Goal: Information Seeking & Learning: Learn about a topic

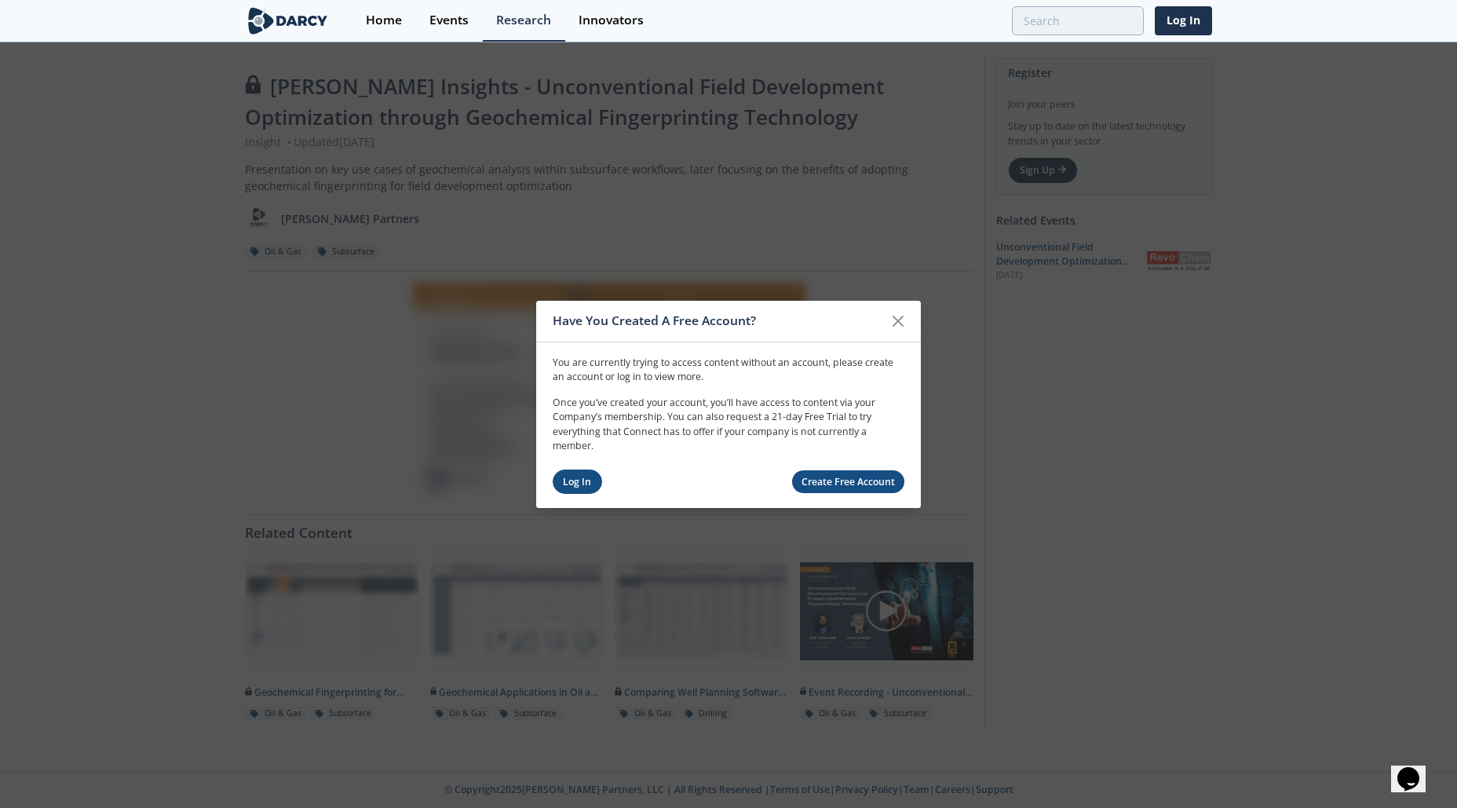
click at [574, 484] on link "Log In" at bounding box center [577, 481] width 49 height 24
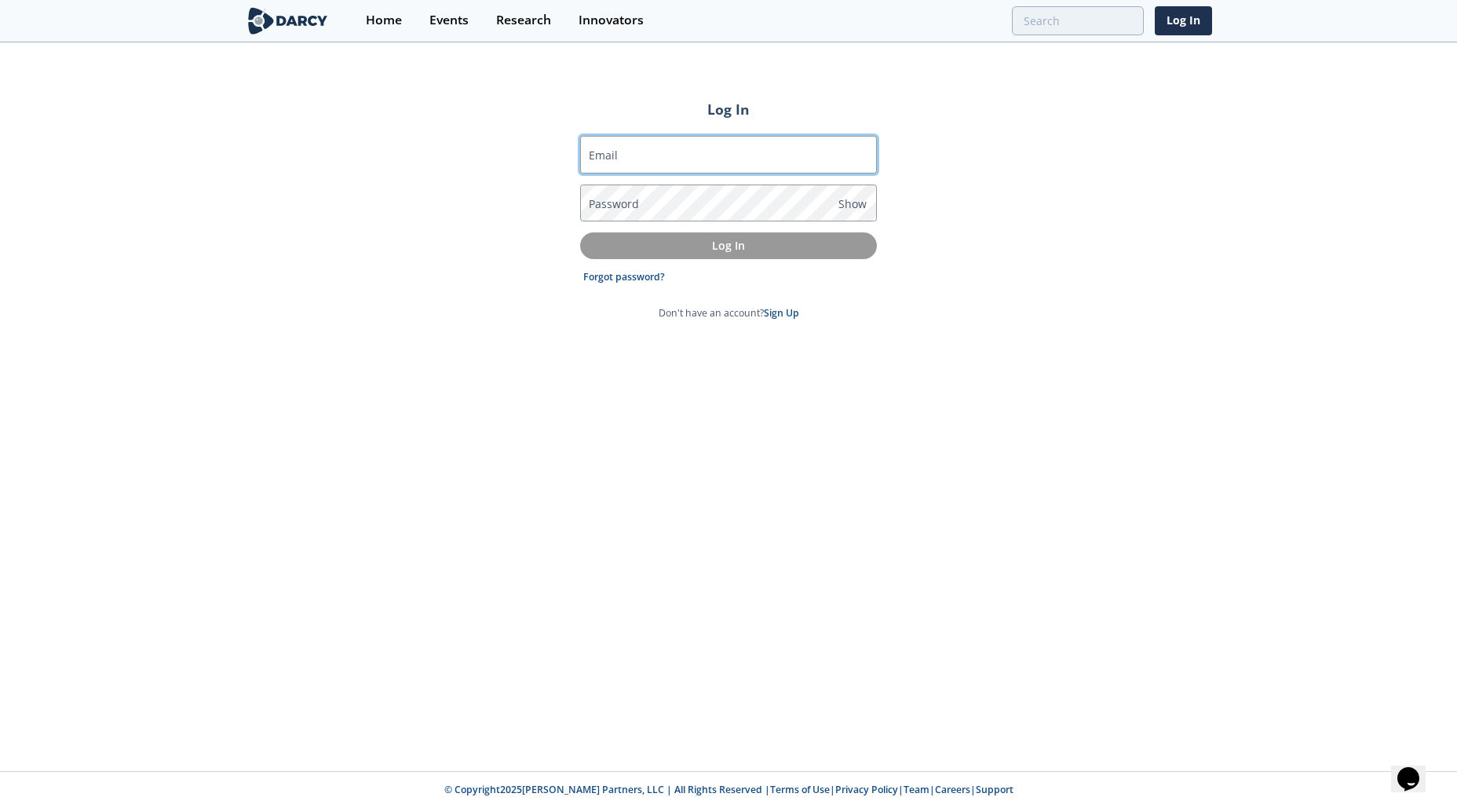
click at [666, 159] on input "Email" at bounding box center [728, 155] width 297 height 38
type input "[PERSON_NAME][EMAIL_ADDRESS][PERSON_NAME][DOMAIN_NAME]"
click at [1338, 487] on div "Log In Email [PERSON_NAME][EMAIL_ADDRESS][PERSON_NAME][DOMAIN_NAME] Password Sh…" at bounding box center [728, 407] width 1457 height 727
click at [613, 197] on label "Password" at bounding box center [614, 203] width 50 height 16
click at [630, 207] on label "Password" at bounding box center [614, 203] width 50 height 16
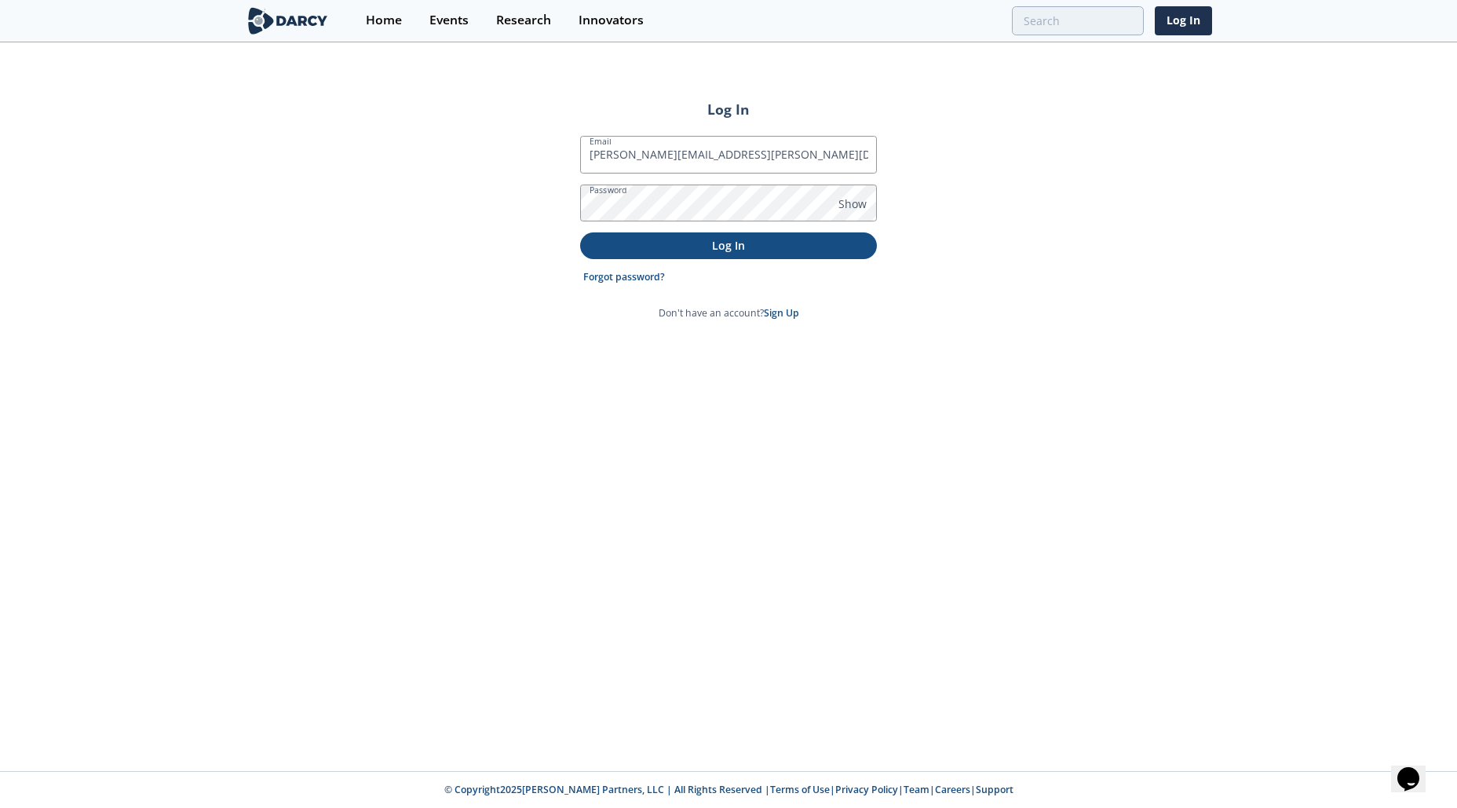
click at [732, 239] on p "Log In" at bounding box center [728, 245] width 275 height 16
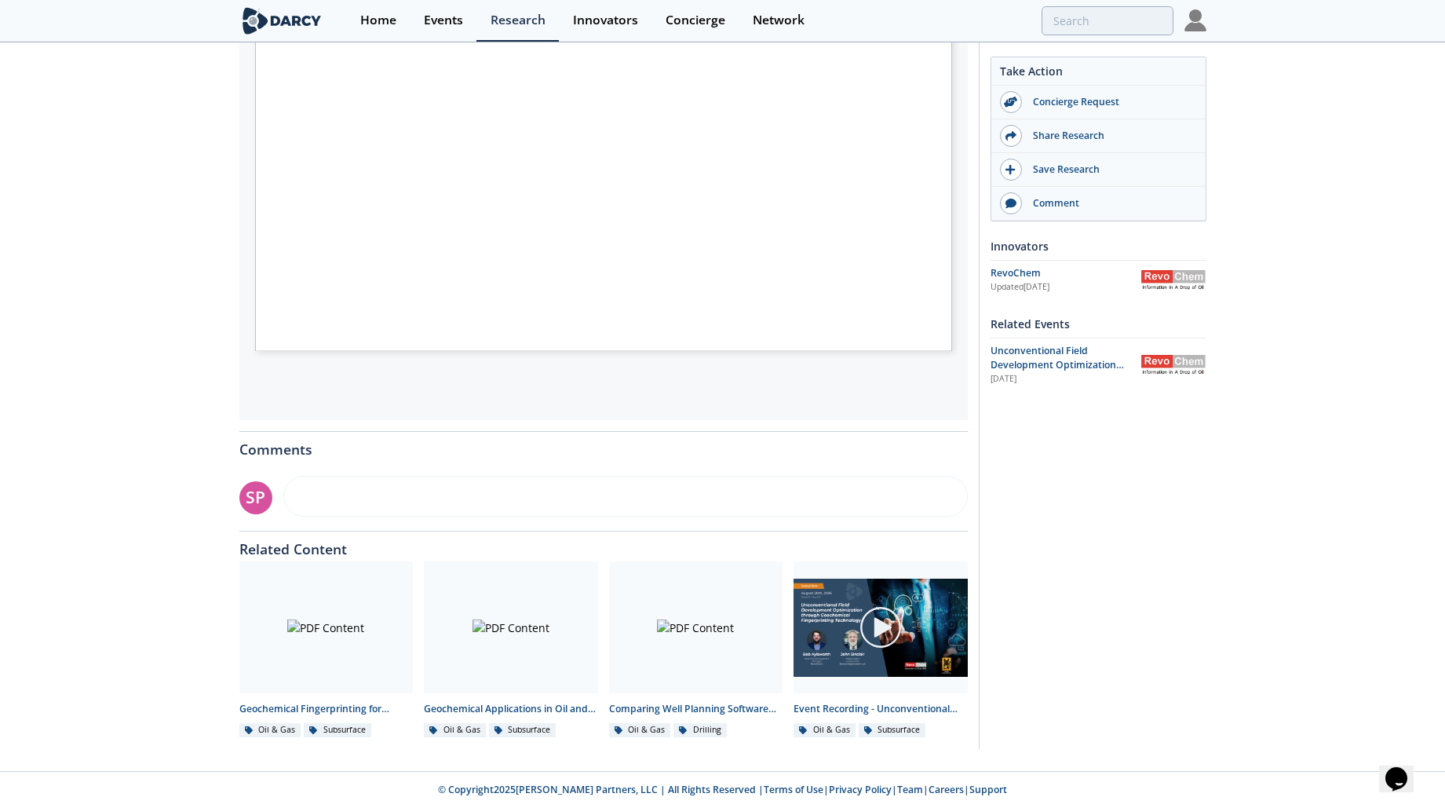
scroll to position [429, 0]
click at [710, 629] on div at bounding box center [696, 626] width 174 height 132
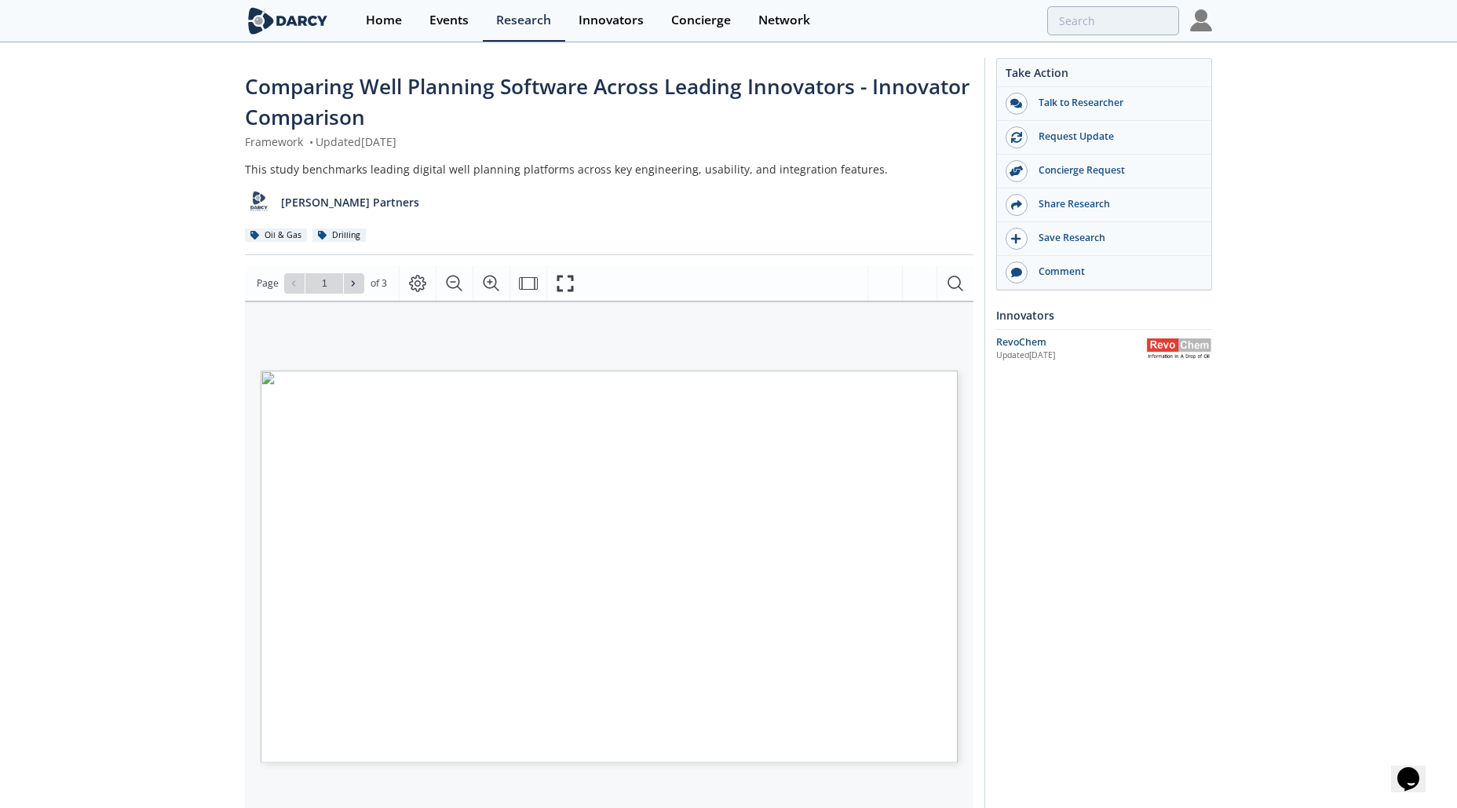
click at [567, 274] on icon "Fullscreen" at bounding box center [565, 283] width 19 height 19
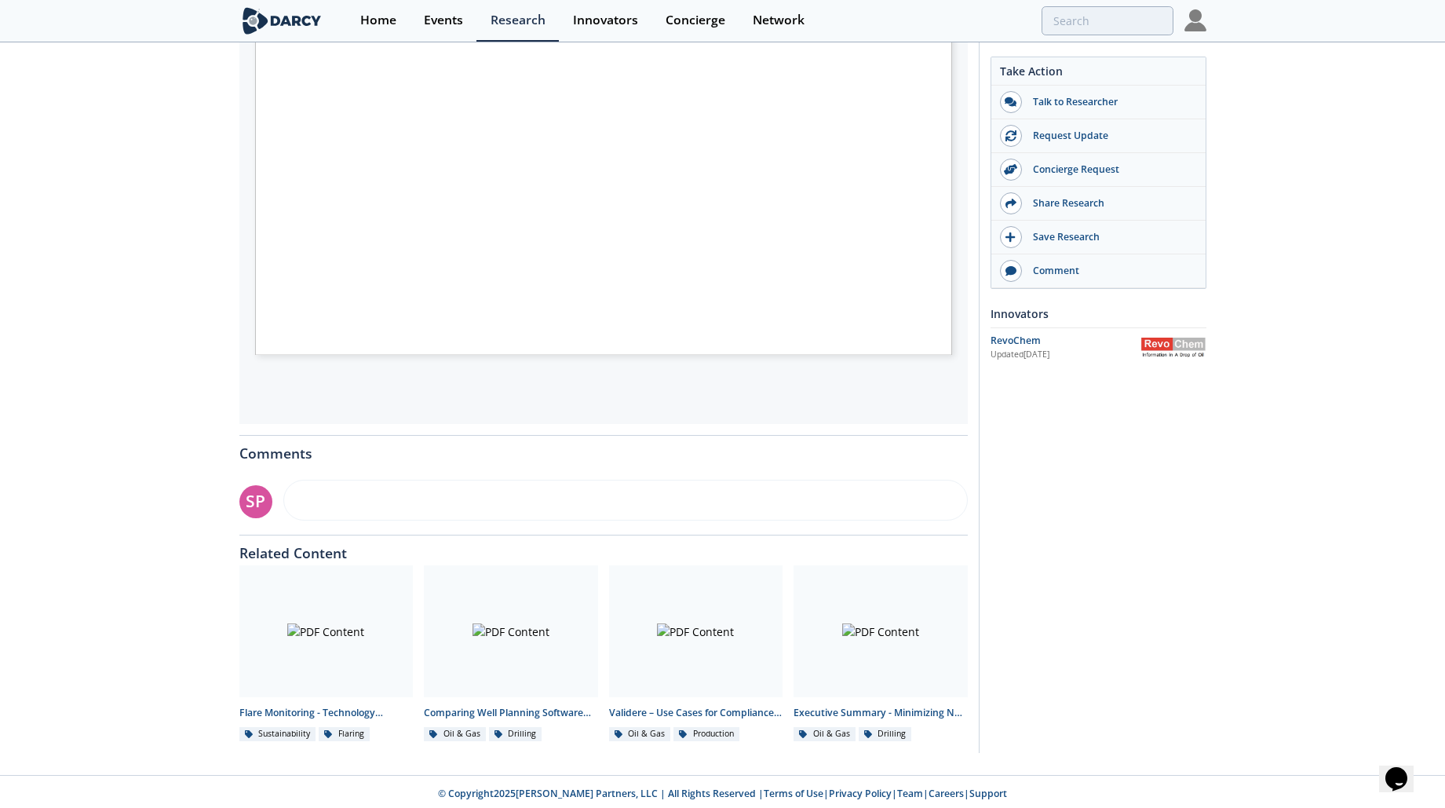
scroll to position [412, 0]
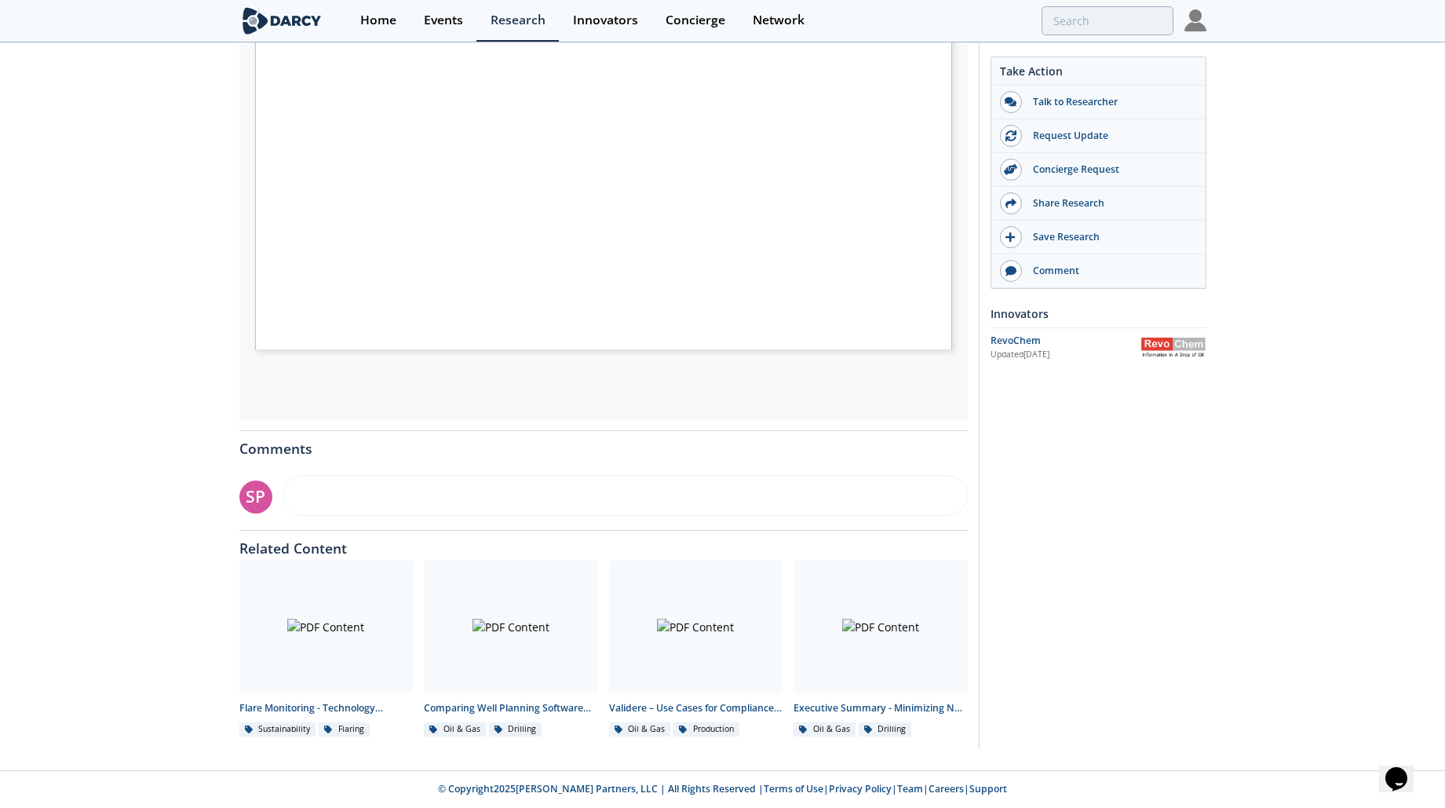
scroll to position [429, 0]
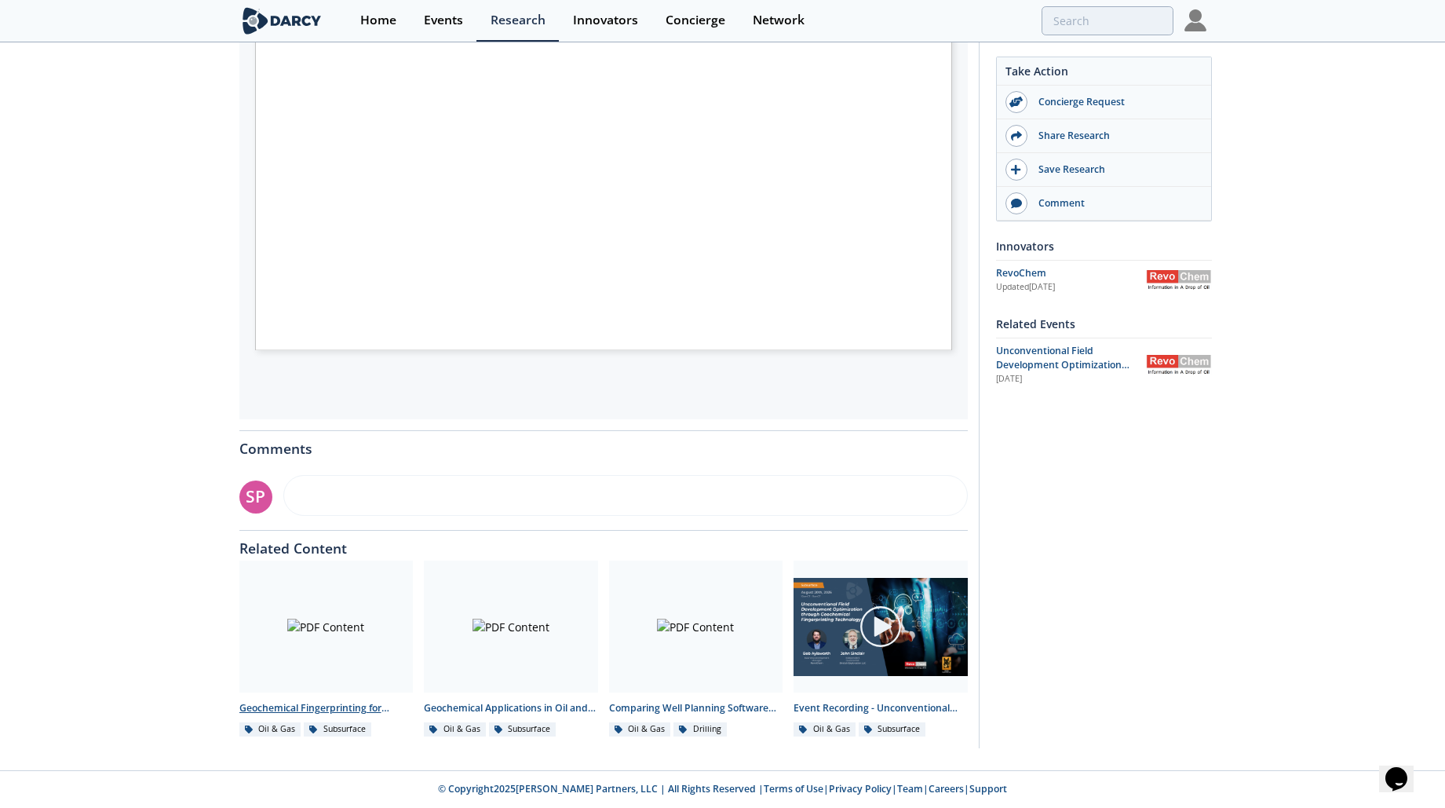
click at [345, 627] on div at bounding box center [326, 626] width 174 height 132
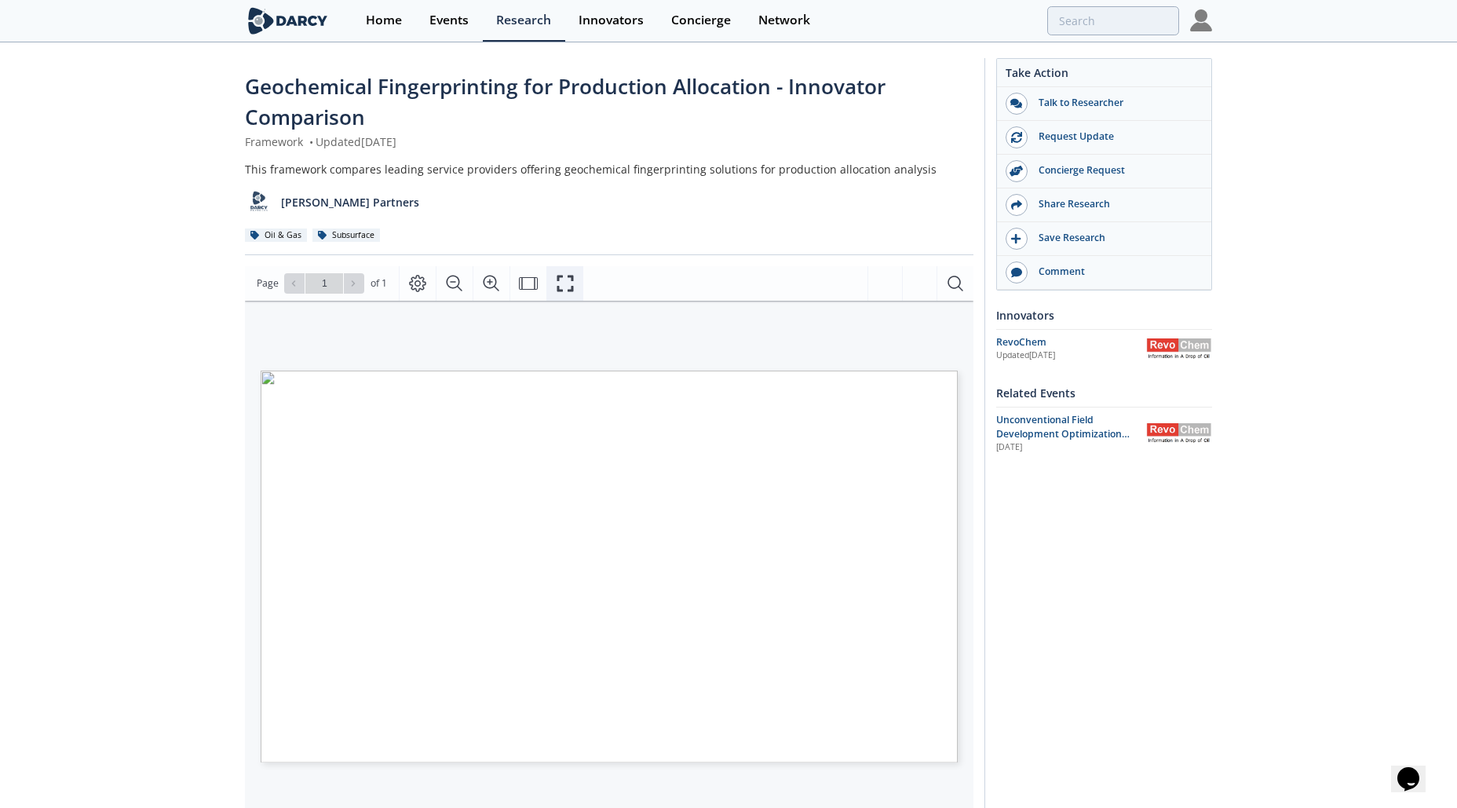
click at [560, 284] on icon "Fullscreen" at bounding box center [565, 283] width 19 height 19
